Goal: Find specific page/section: Find specific page/section

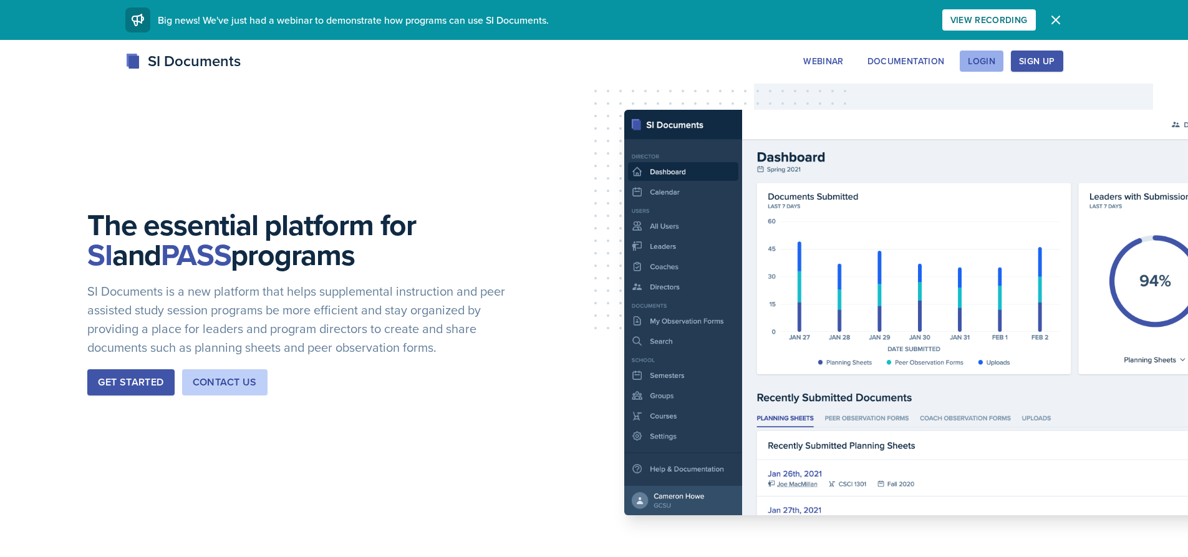
click at [983, 64] on div "Login" at bounding box center [981, 61] width 27 height 10
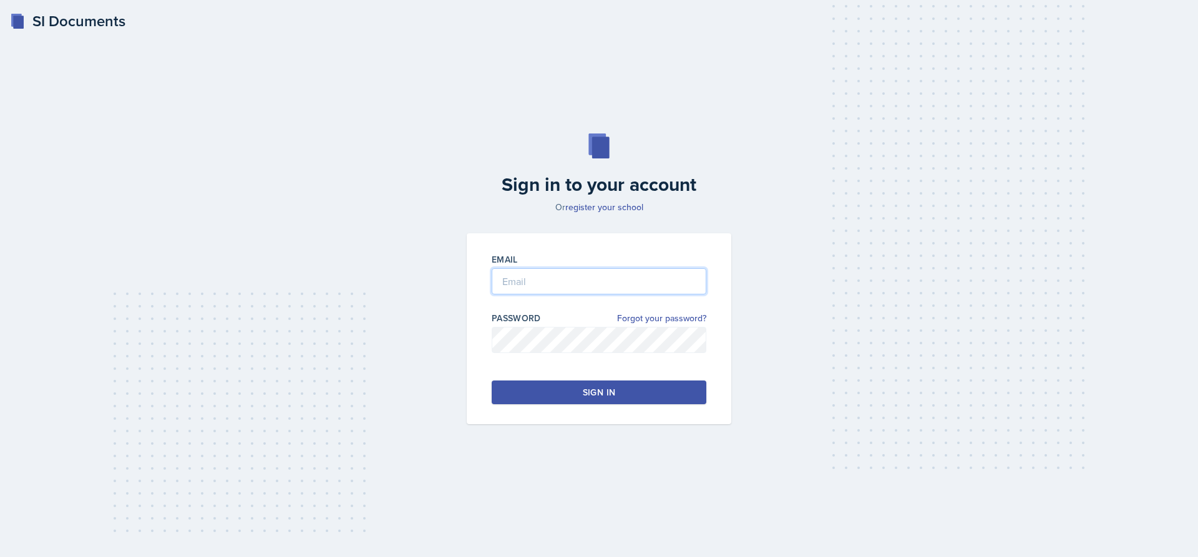
click at [631, 285] on input "email" at bounding box center [599, 281] width 215 height 26
type input "[EMAIL_ADDRESS][DOMAIN_NAME]"
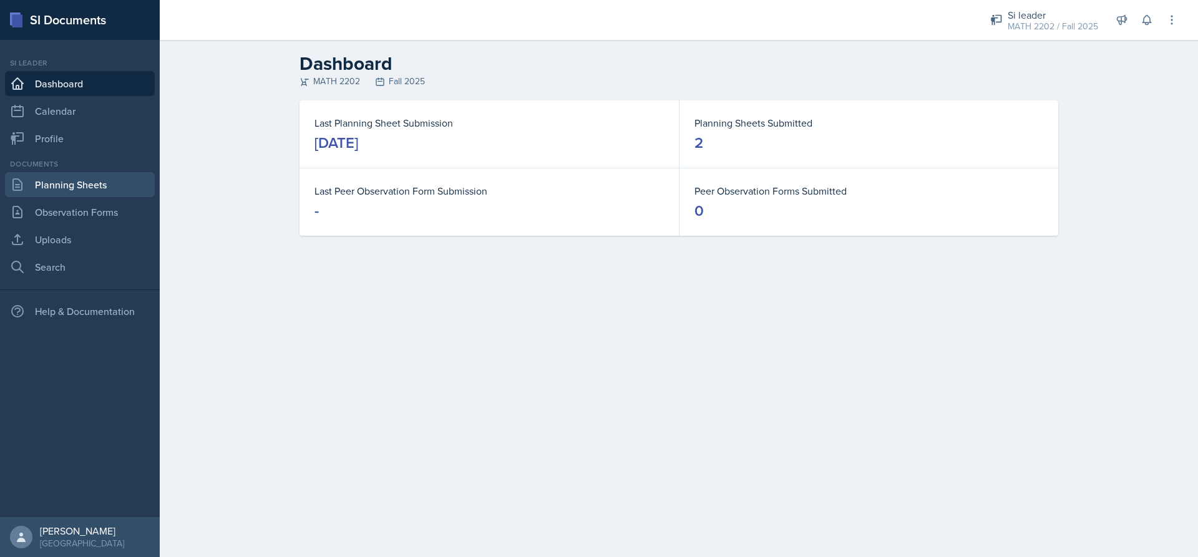
click at [74, 197] on link "Planning Sheets" at bounding box center [80, 184] width 150 height 25
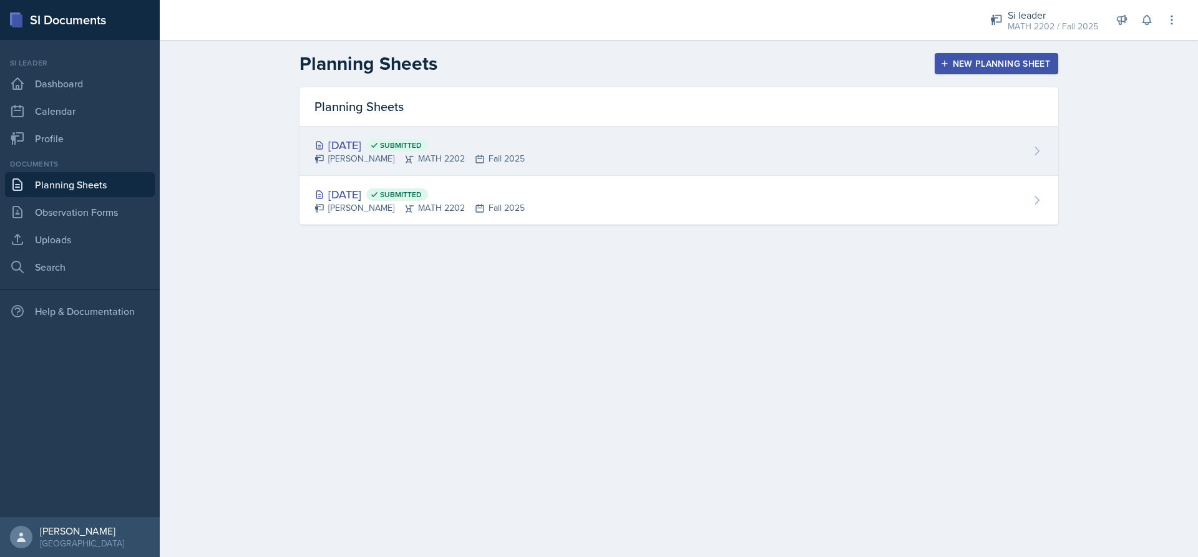
click at [392, 139] on div "[DATE] Submitted" at bounding box center [419, 145] width 210 height 17
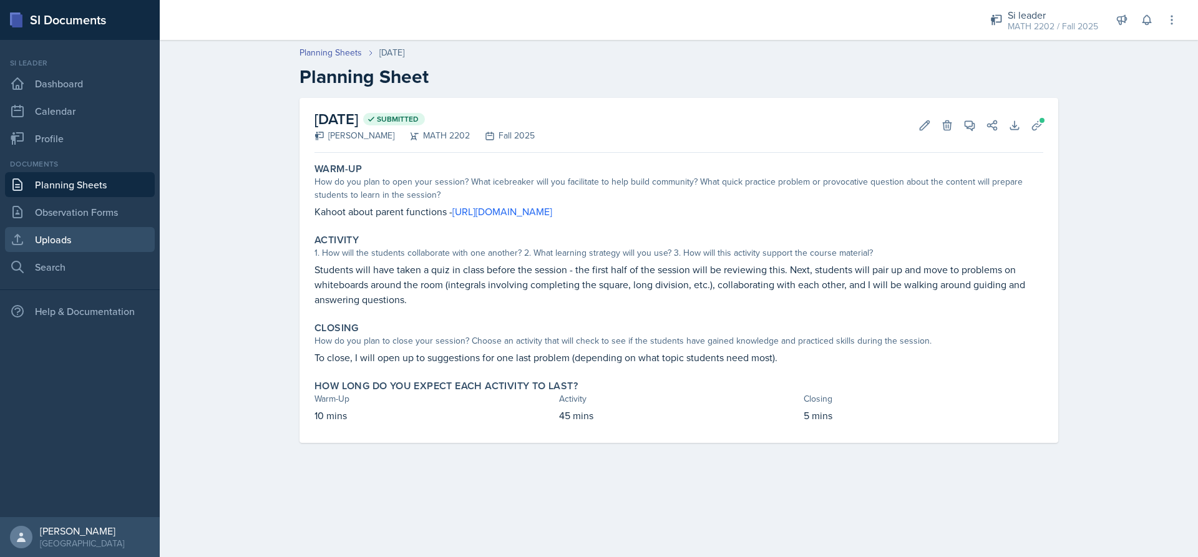
click at [75, 242] on link "Uploads" at bounding box center [80, 239] width 150 height 25
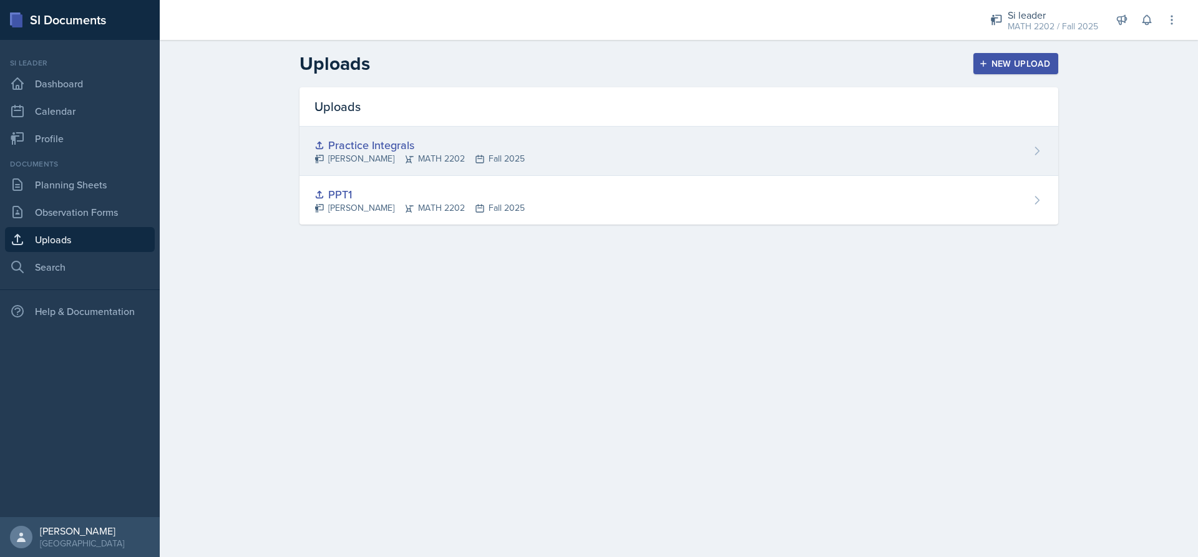
click at [454, 145] on div "Practice Integrals" at bounding box center [419, 145] width 210 height 17
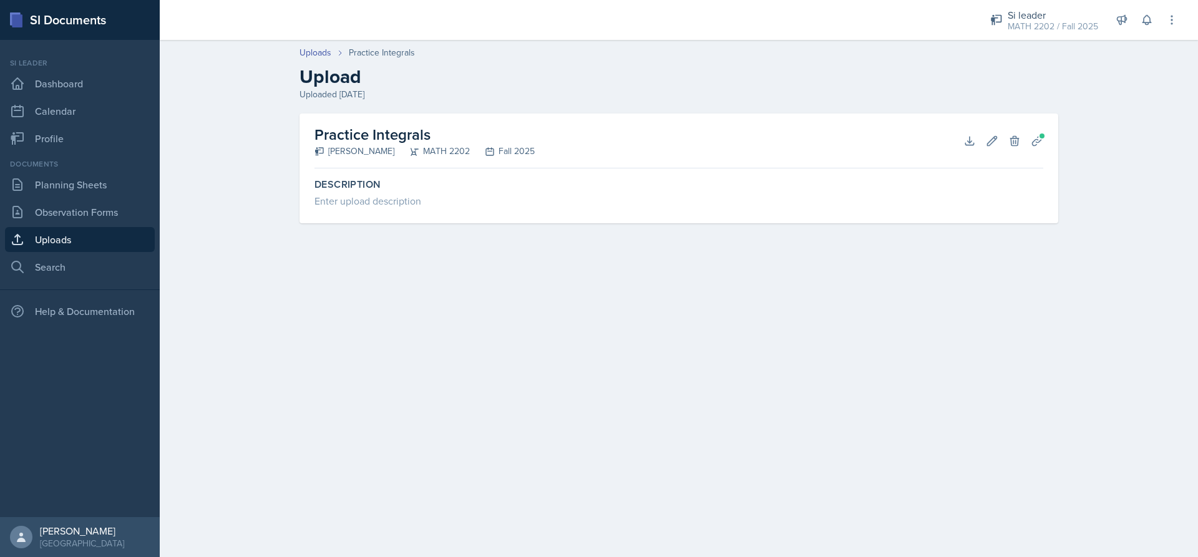
click at [42, 237] on link "Uploads" at bounding box center [80, 239] width 150 height 25
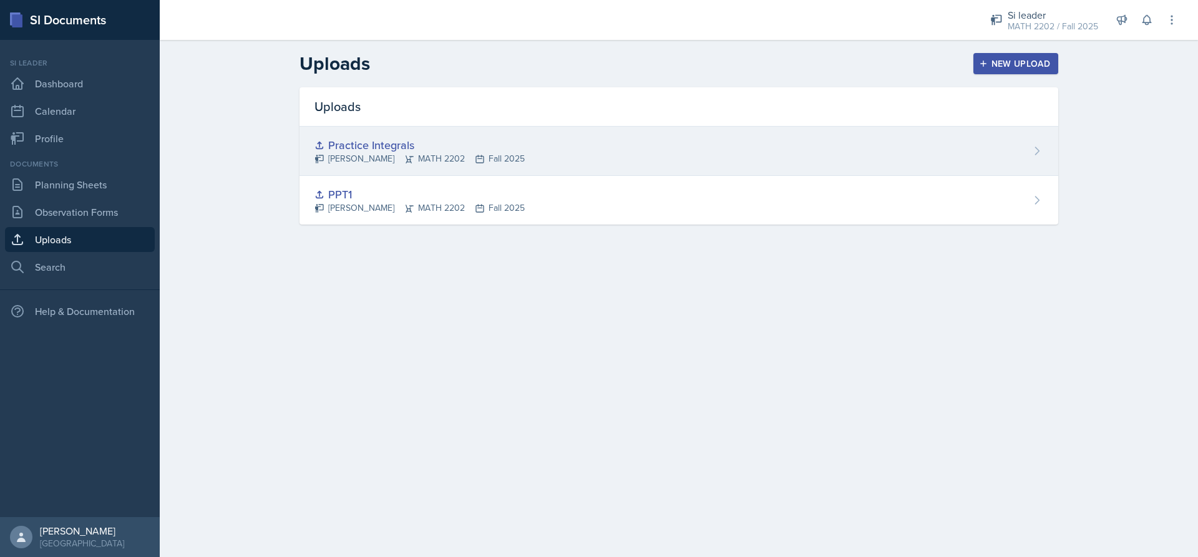
click at [377, 143] on div "Practice Integrals" at bounding box center [419, 145] width 210 height 17
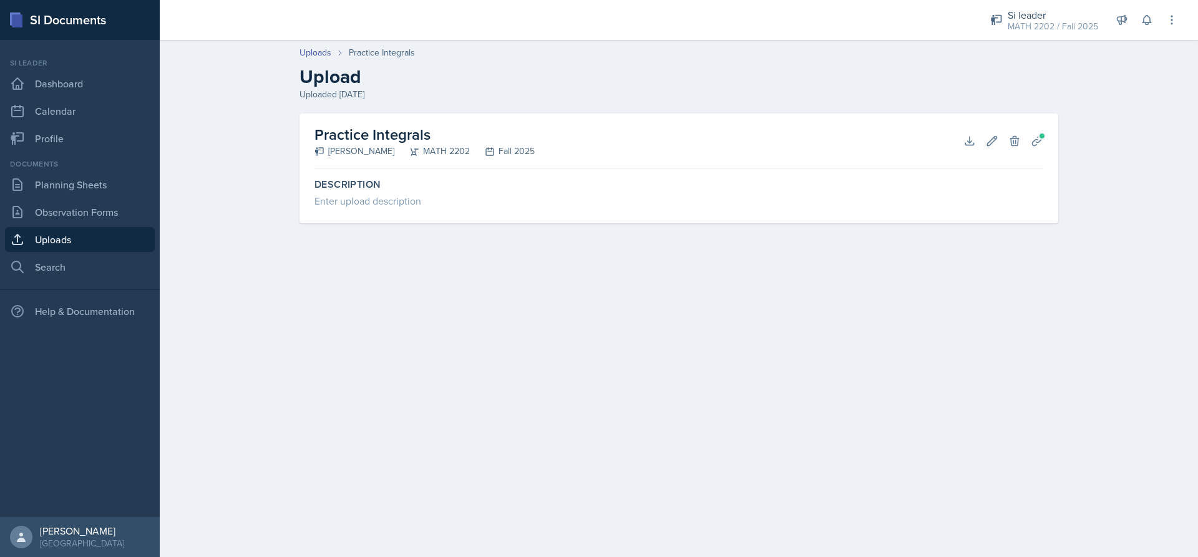
click at [95, 239] on link "Uploads" at bounding box center [80, 239] width 150 height 25
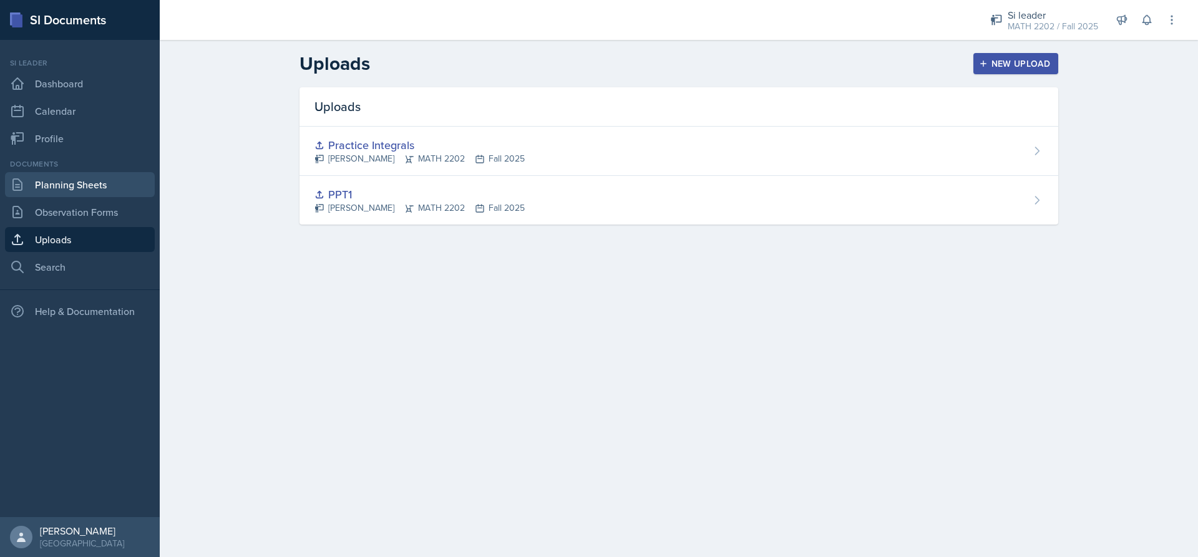
click at [79, 182] on link "Planning Sheets" at bounding box center [80, 184] width 150 height 25
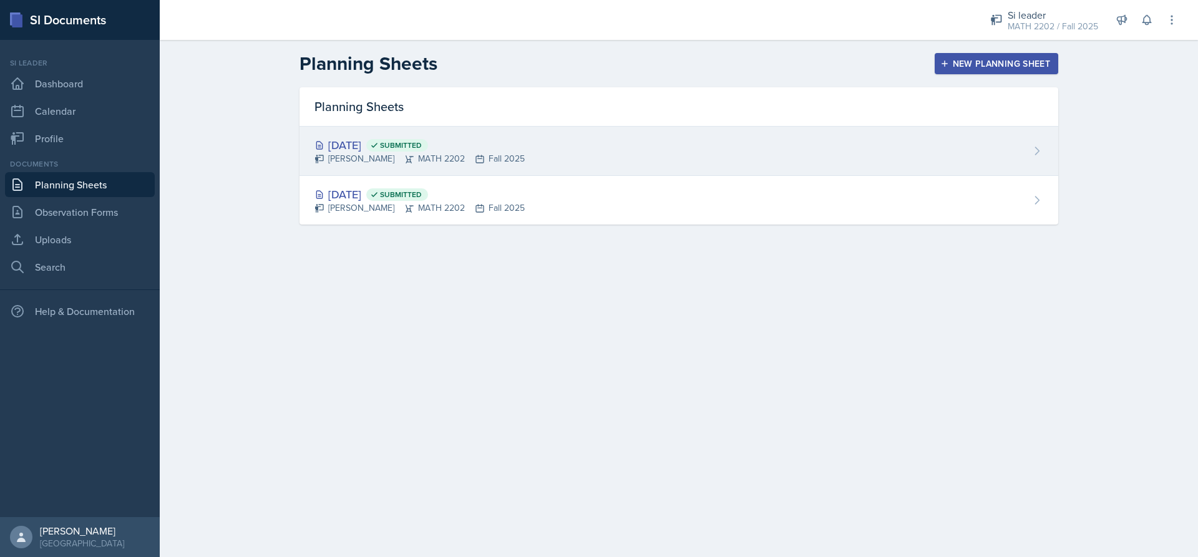
click at [386, 145] on div "[DATE] Submitted" at bounding box center [419, 145] width 210 height 17
